Goal: Check status: Check status

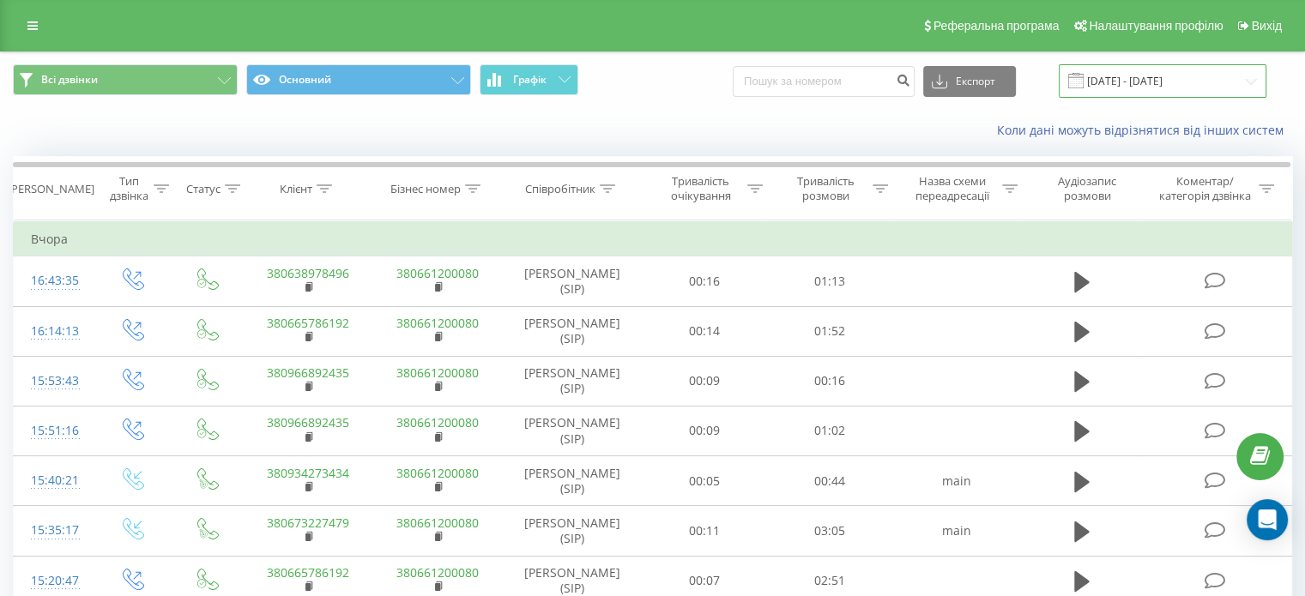
click at [1255, 71] on input "[DATE] - [DATE]" at bounding box center [1163, 80] width 208 height 33
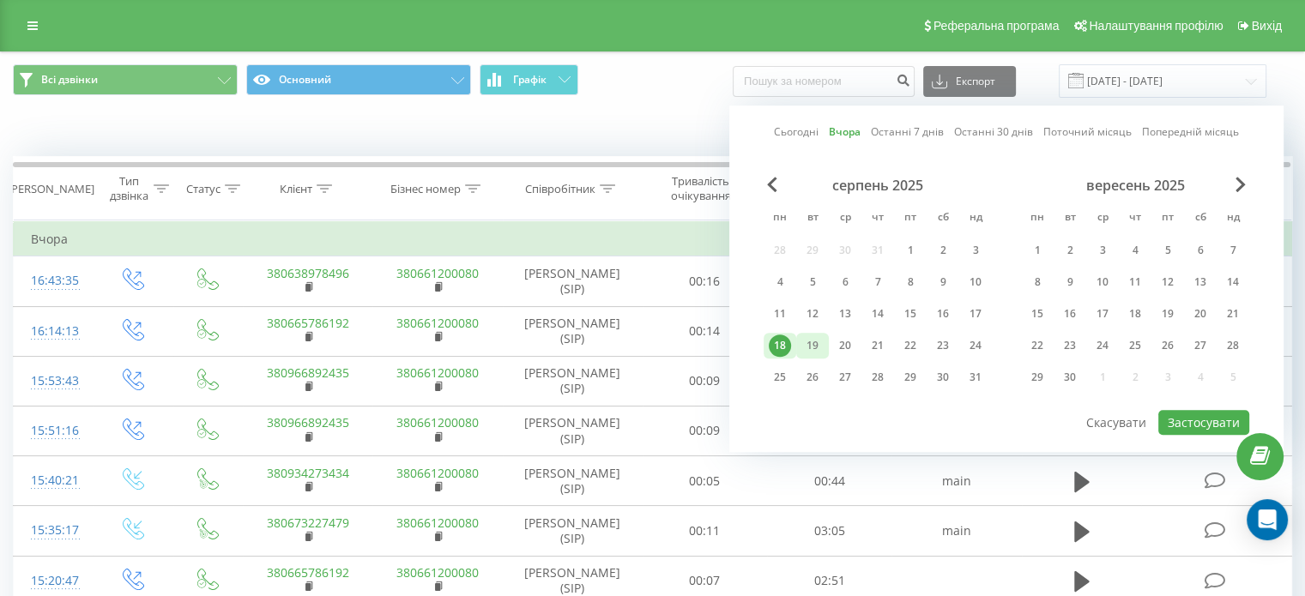
click at [813, 353] on div "19" at bounding box center [812, 346] width 22 height 22
click at [1168, 425] on button "Застосувати" at bounding box center [1203, 422] width 91 height 25
type input "19.08.2025 - 19.08.2025"
